Goal: Navigation & Orientation: Go to known website

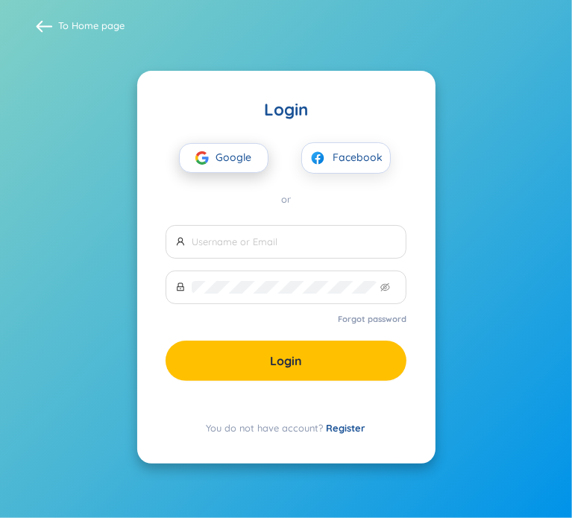
click at [244, 151] on span "Google" at bounding box center [237, 158] width 43 height 28
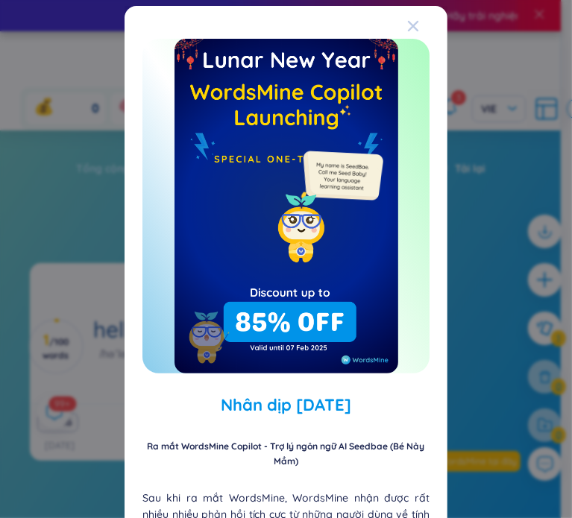
click at [407, 20] on icon "Close" at bounding box center [413, 26] width 12 height 12
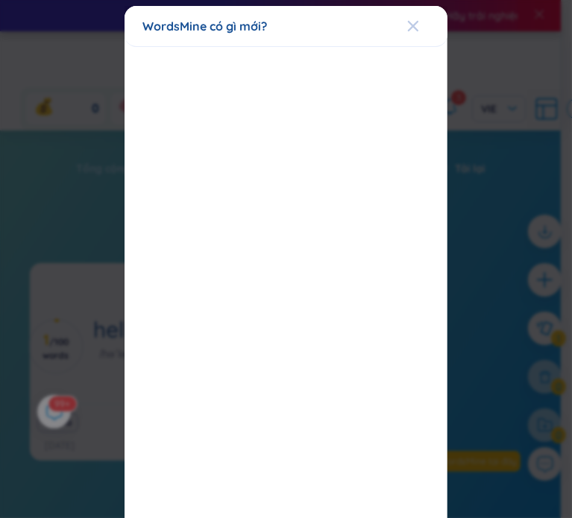
click at [414, 23] on span "Close" at bounding box center [427, 26] width 40 height 40
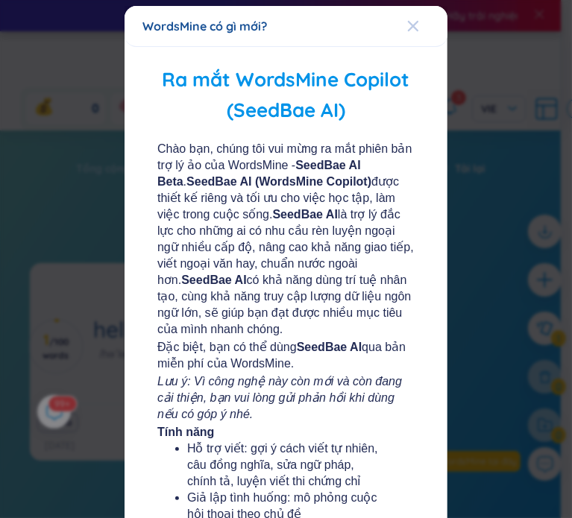
click at [410, 22] on icon "Close" at bounding box center [413, 26] width 10 height 10
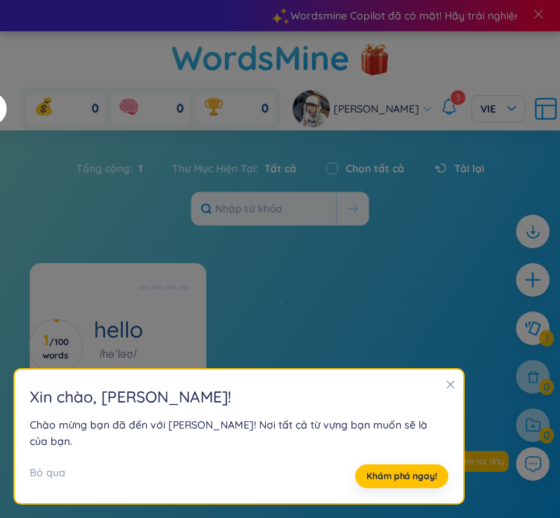
click at [446, 390] on icon "close" at bounding box center [451, 384] width 10 height 10
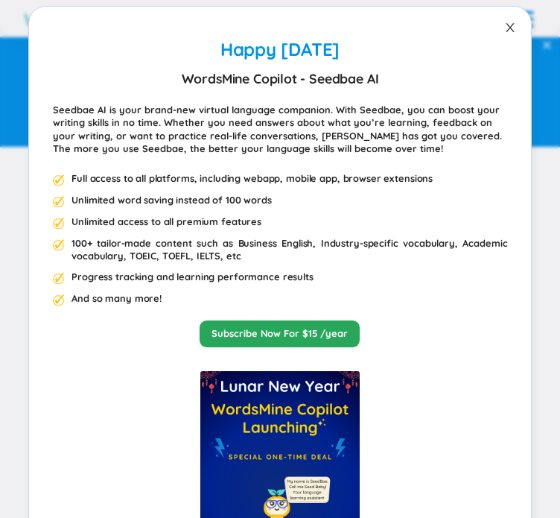
click at [508, 26] on span "Close" at bounding box center [511, 28] width 42 height 42
